Goal: Find specific page/section: Find specific page/section

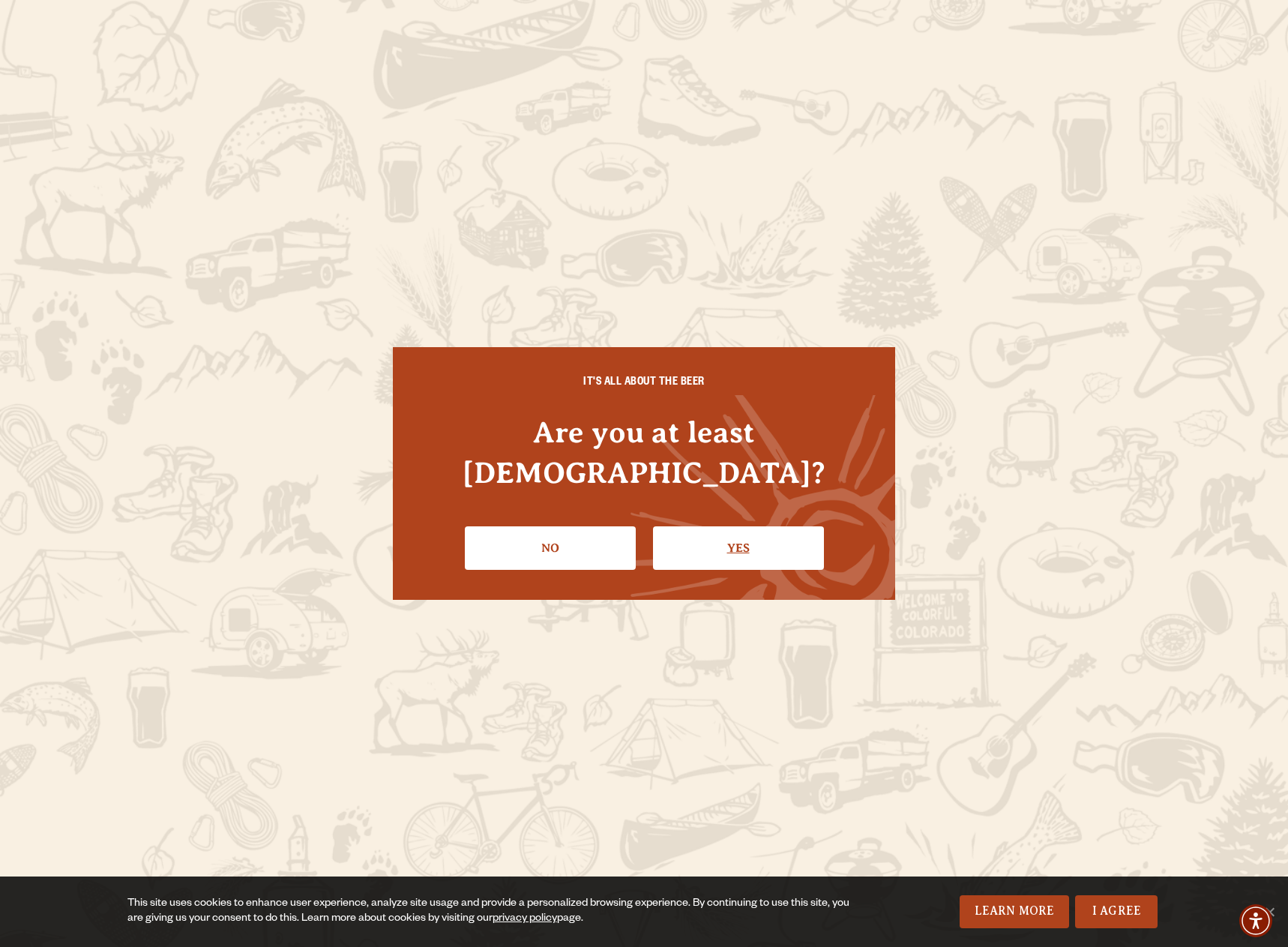
click at [703, 526] on link "Yes" at bounding box center [738, 548] width 171 height 44
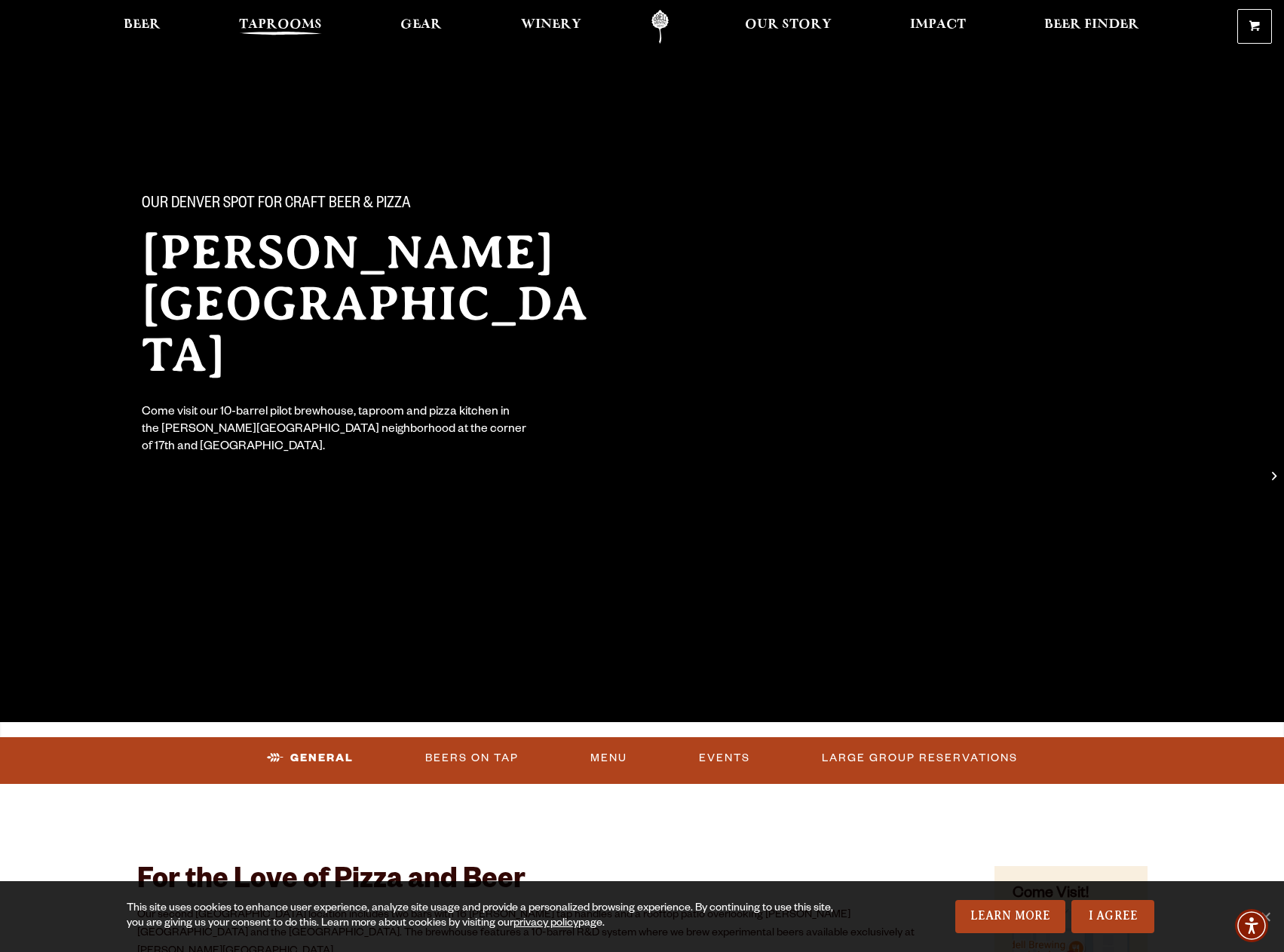
click at [287, 22] on span "Taprooms" at bounding box center [281, 24] width 83 height 12
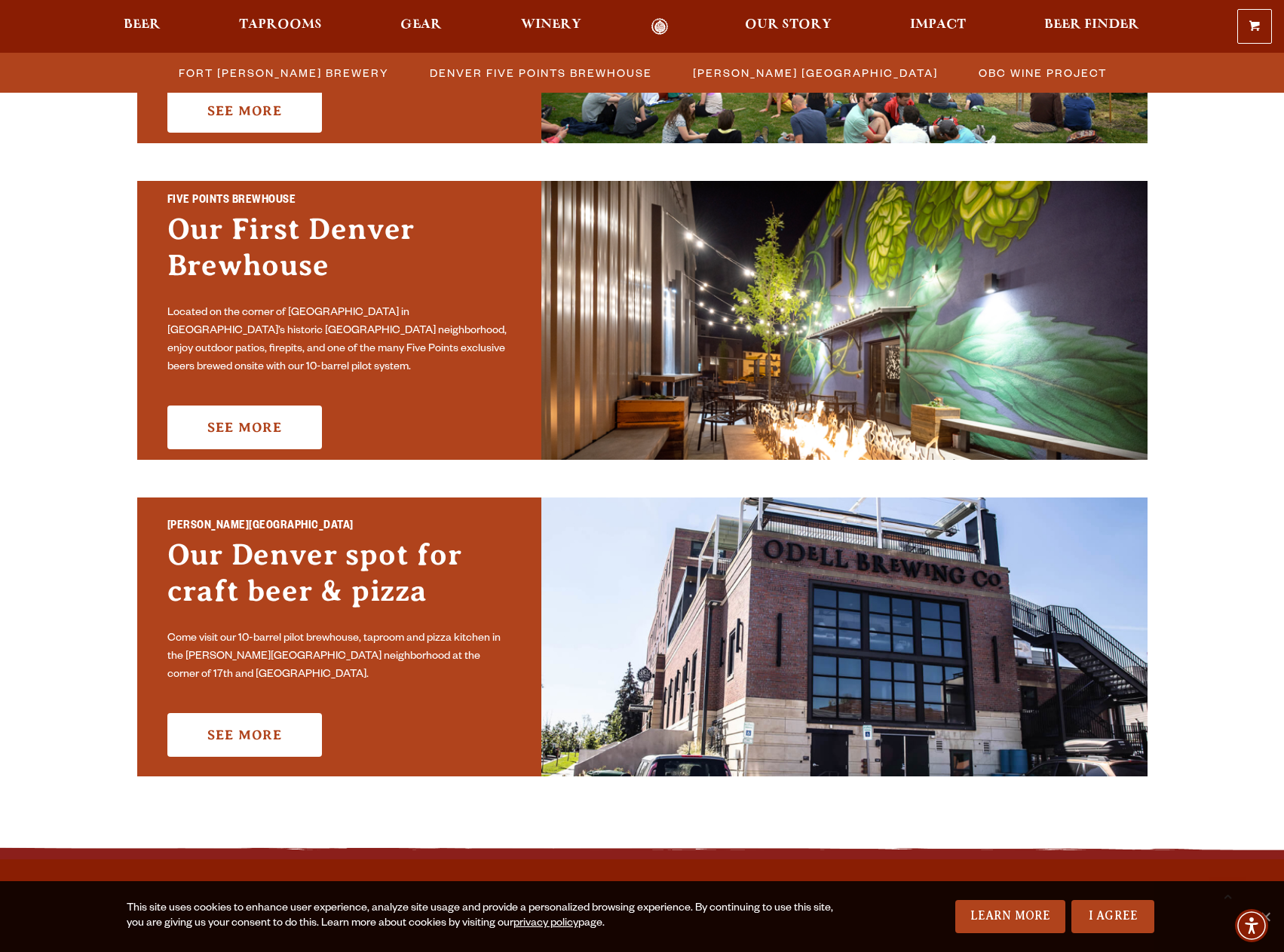
scroll to position [879, 0]
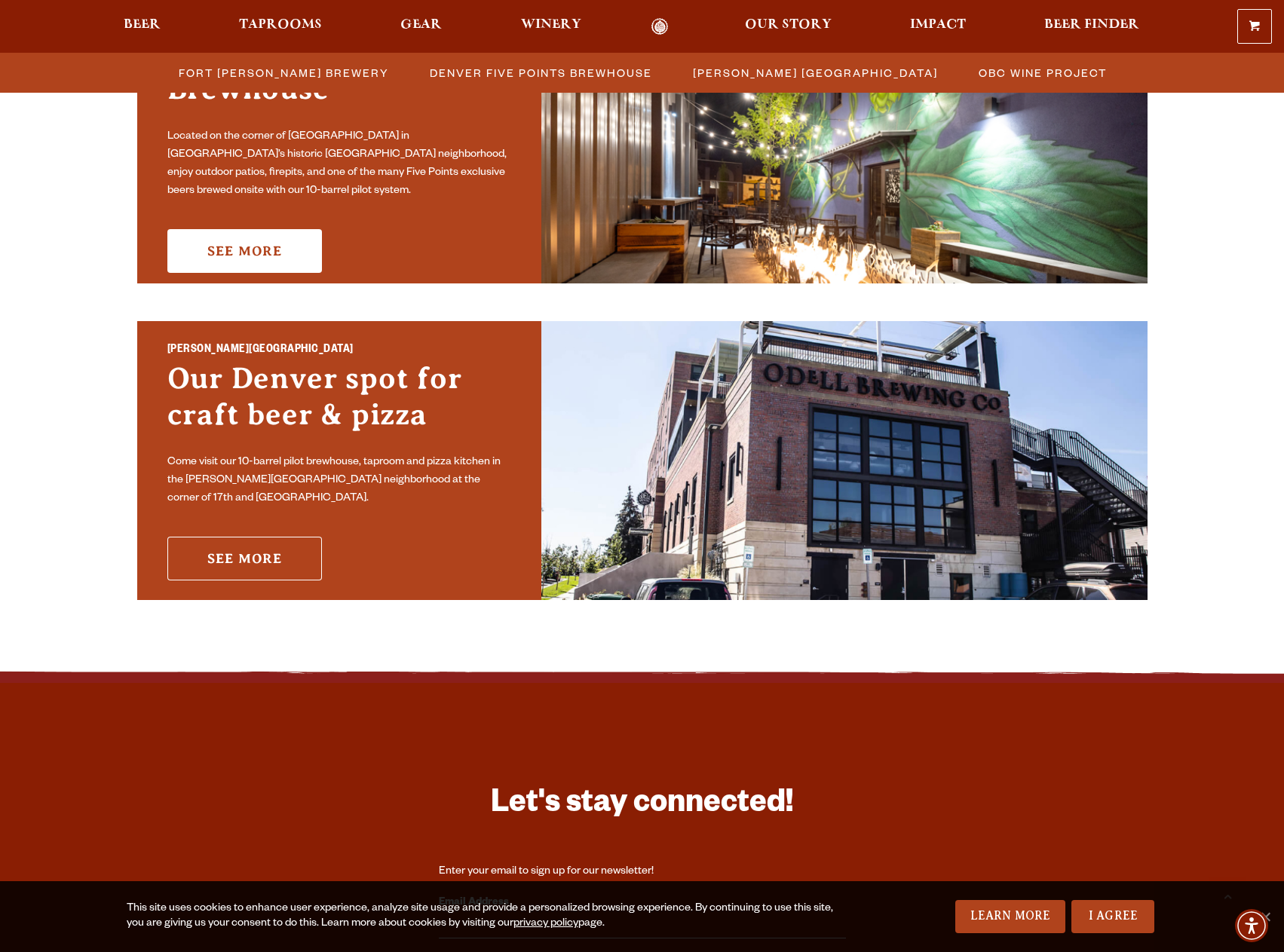
click at [215, 556] on link "See More" at bounding box center [245, 559] width 154 height 44
